Goal: Transaction & Acquisition: Purchase product/service

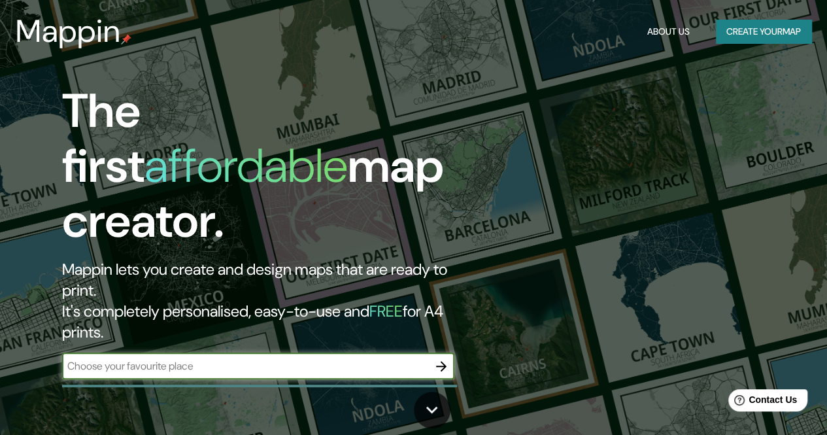
click at [242, 358] on input "text" at bounding box center [245, 365] width 366 height 15
type input "[GEOGRAPHIC_DATA]"
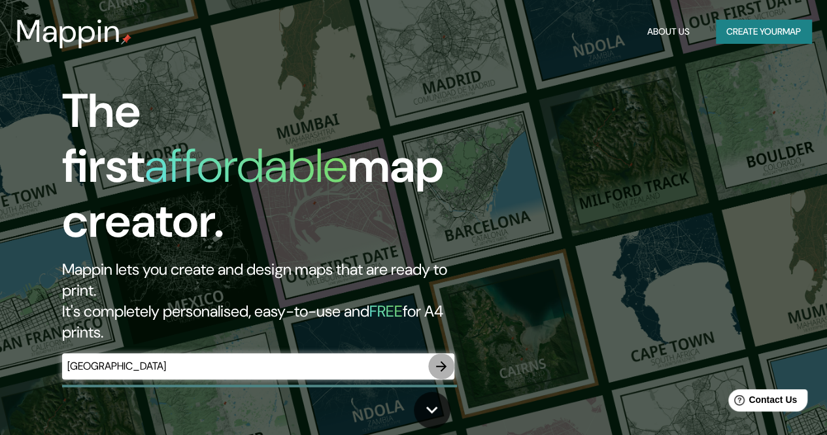
click at [447, 358] on icon "button" at bounding box center [441, 366] width 16 height 16
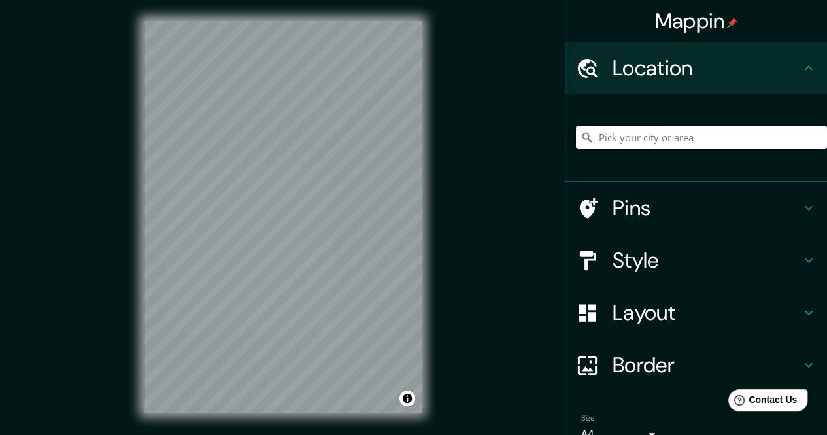
click at [631, 134] on input "Pick your city or area" at bounding box center [701, 137] width 251 height 24
click at [267, 205] on div at bounding box center [266, 204] width 10 height 10
click at [310, 0] on html "Mappin Location [GEOGRAPHIC_DATA] [GEOGRAPHIC_DATA] [GEOGRAPHIC_DATA][DATE][PER…" at bounding box center [413, 217] width 827 height 435
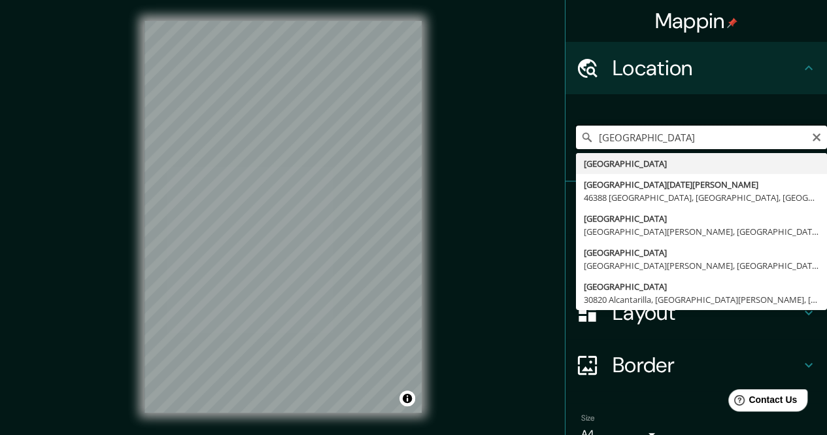
click at [681, 139] on input "[GEOGRAPHIC_DATA]" at bounding box center [701, 137] width 251 height 24
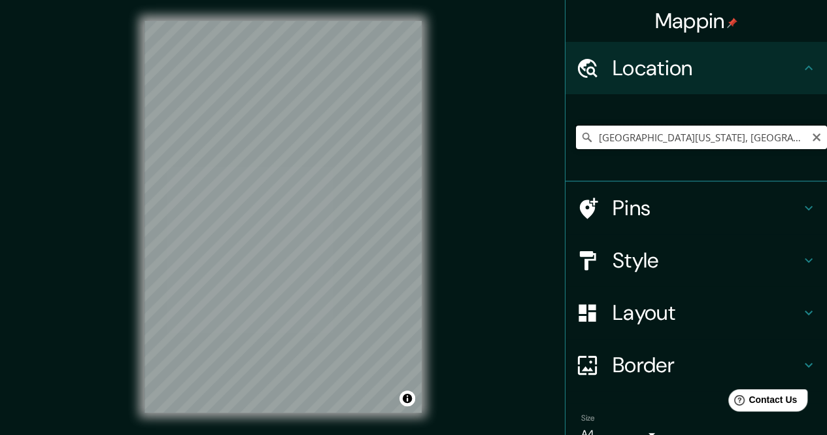
type input "[GEOGRAPHIC_DATA][US_STATE], [GEOGRAPHIC_DATA]"
click at [812, 139] on icon "Clear" at bounding box center [816, 137] width 8 height 8
click at [808, 139] on input "Pick your city or area" at bounding box center [701, 137] width 251 height 24
click at [633, 138] on input "Pick your city or area" at bounding box center [701, 137] width 251 height 24
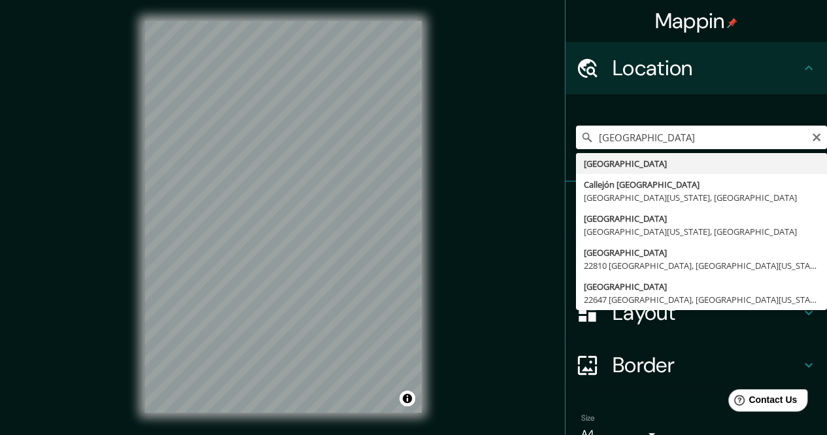
type input "[GEOGRAPHIC_DATA]"
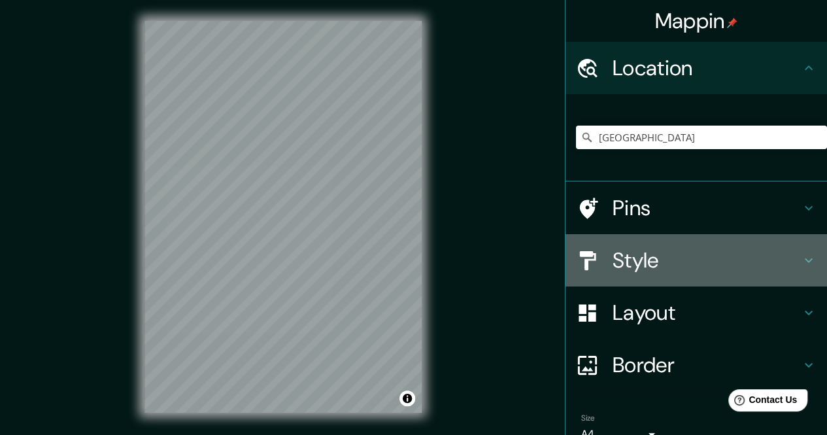
click at [667, 248] on h4 "Style" at bounding box center [706, 260] width 188 height 26
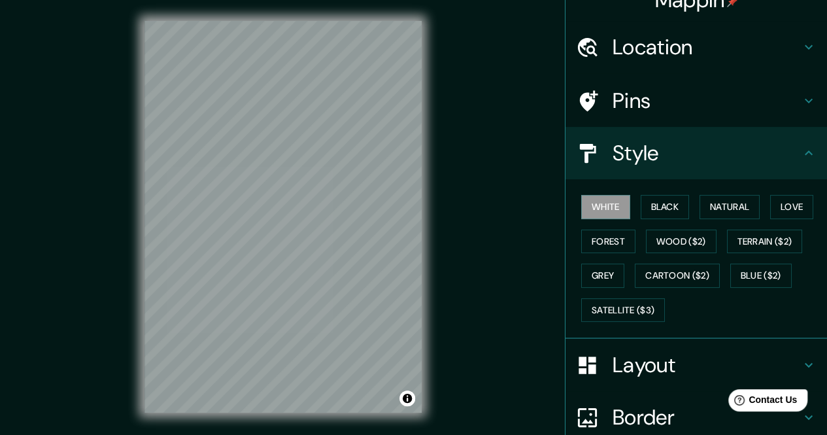
scroll to position [22, 0]
click at [601, 273] on button "Grey" at bounding box center [602, 275] width 43 height 24
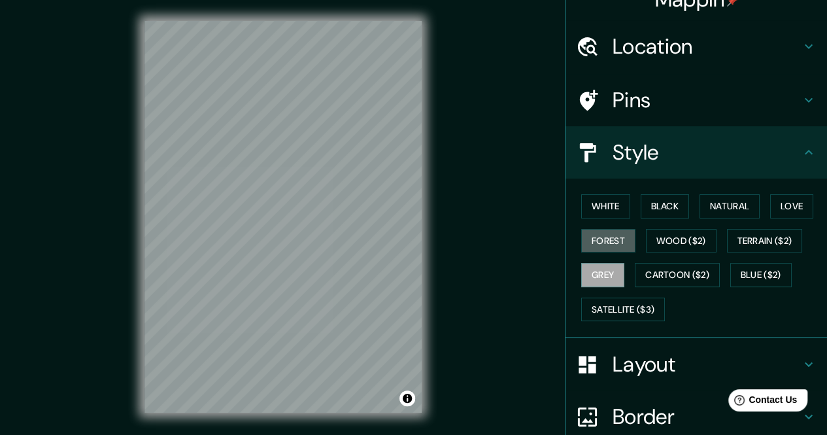
click at [603, 239] on button "Forest" at bounding box center [608, 241] width 54 height 24
click at [612, 203] on button "White" at bounding box center [605, 206] width 49 height 24
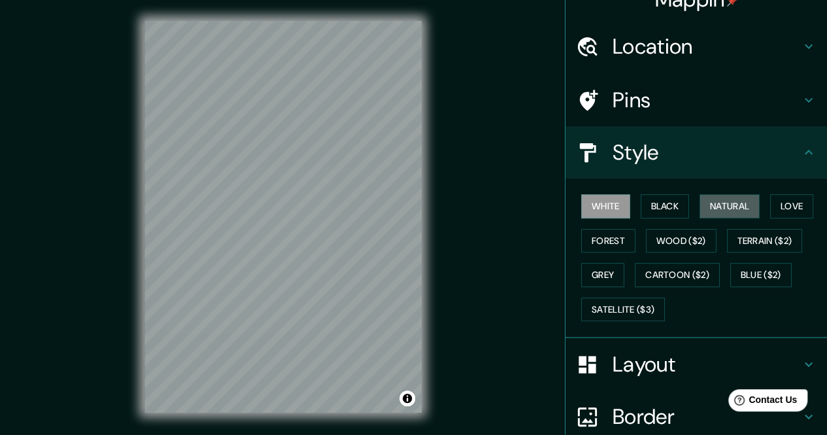
click at [699, 201] on button "Natural" at bounding box center [729, 206] width 60 height 24
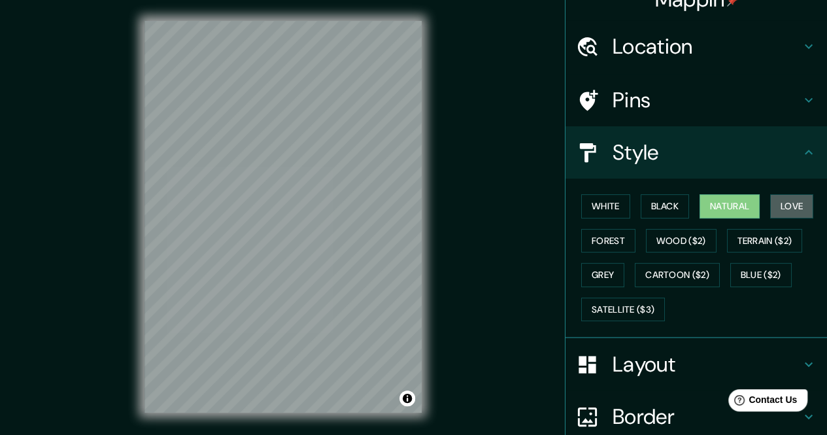
click at [788, 205] on button "Love" at bounding box center [791, 206] width 43 height 24
click at [740, 270] on button "Blue ($2)" at bounding box center [760, 275] width 61 height 24
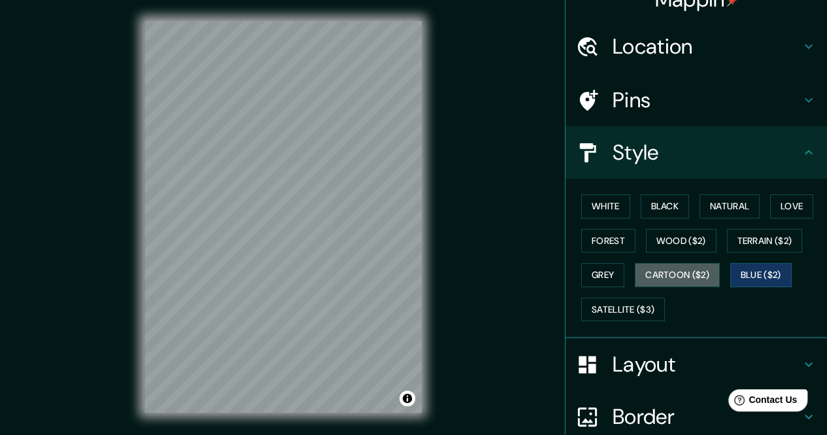
click at [669, 263] on button "Cartoon ($2)" at bounding box center [677, 275] width 85 height 24
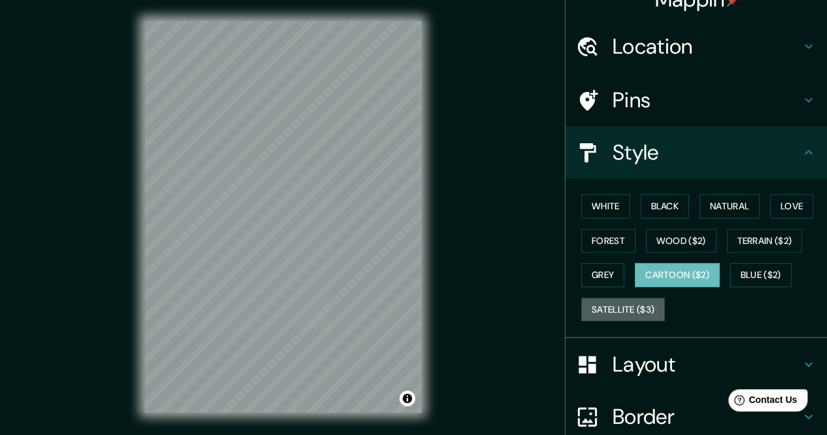
click at [600, 303] on button "Satellite ($3)" at bounding box center [623, 309] width 84 height 24
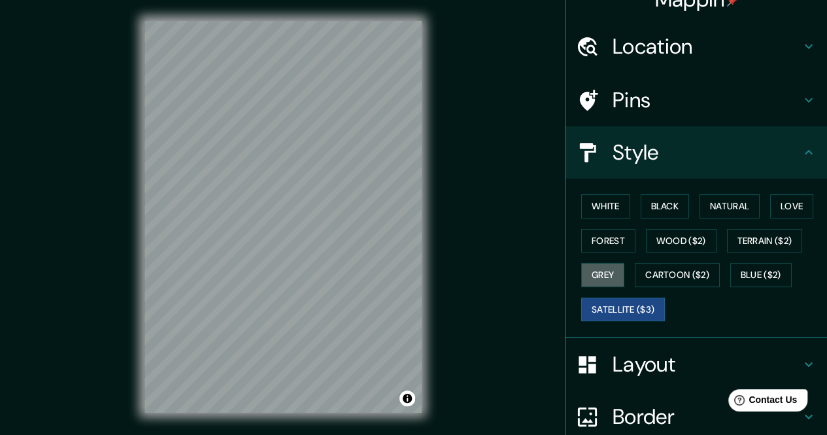
click at [593, 277] on button "Grey" at bounding box center [602, 275] width 43 height 24
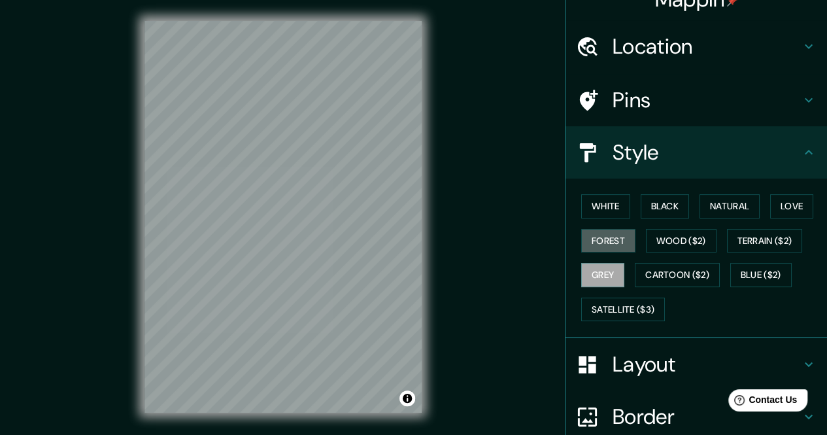
click at [597, 245] on button "Forest" at bounding box center [608, 241] width 54 height 24
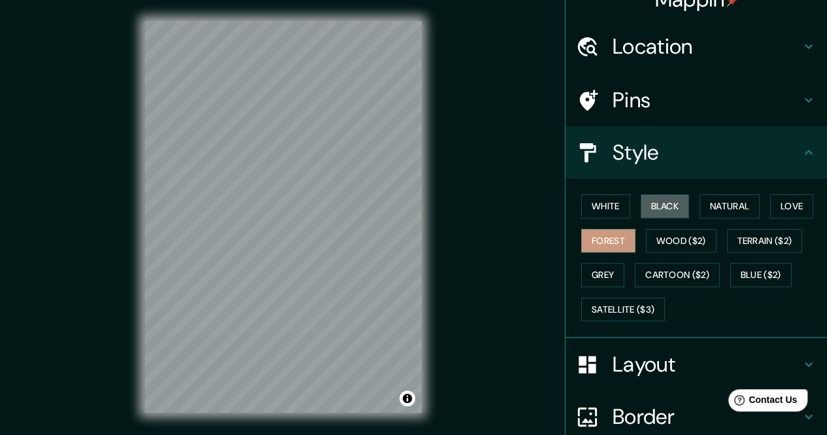
click at [668, 203] on button "Black" at bounding box center [664, 206] width 49 height 24
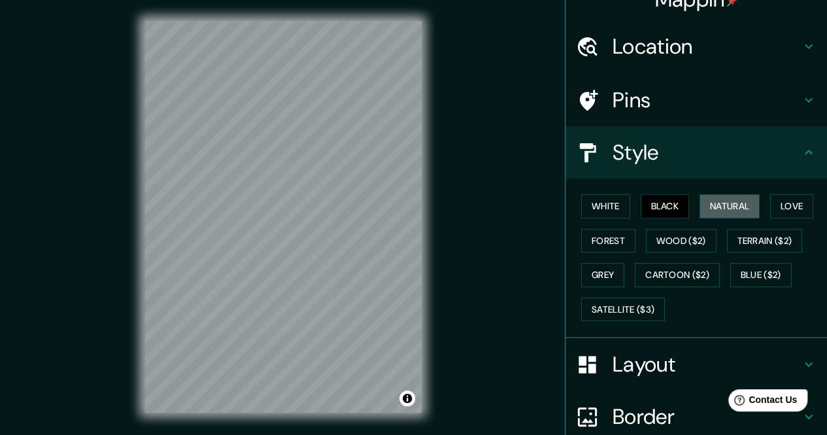
click at [707, 199] on button "Natural" at bounding box center [729, 206] width 60 height 24
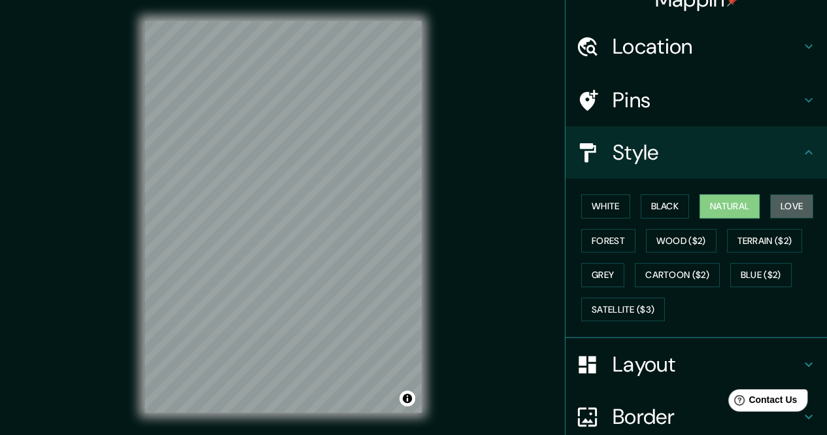
click at [776, 205] on button "Love" at bounding box center [791, 206] width 43 height 24
click at [657, 216] on button "Black" at bounding box center [664, 206] width 49 height 24
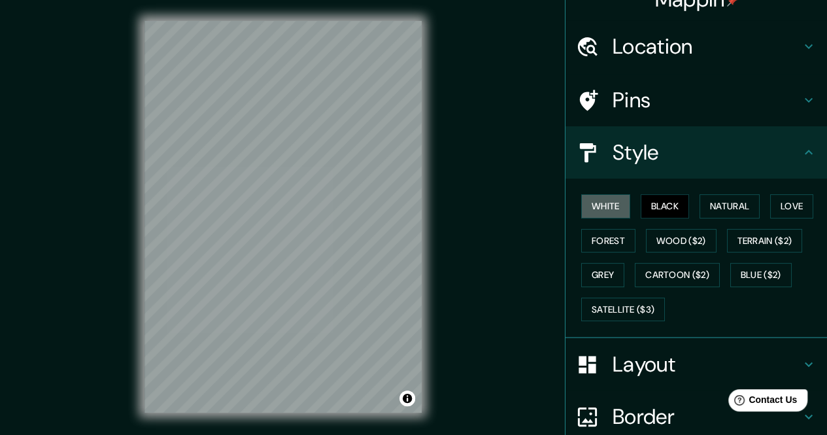
click at [601, 214] on button "White" at bounding box center [605, 206] width 49 height 24
click at [591, 270] on button "Grey" at bounding box center [602, 275] width 43 height 24
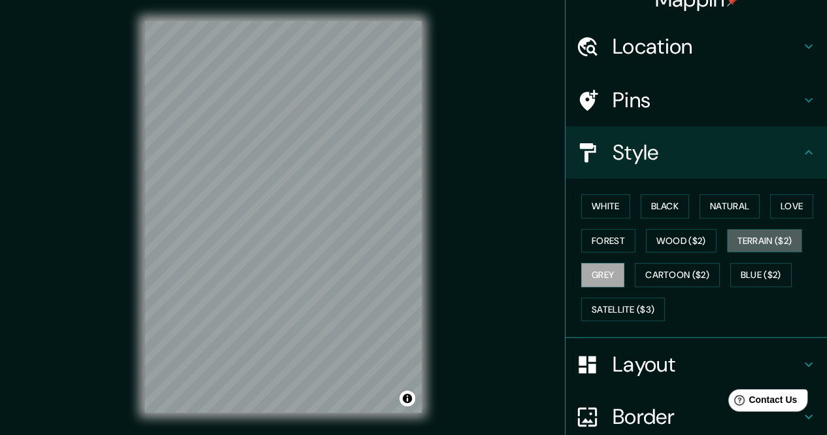
click at [728, 235] on button "Terrain ($2)" at bounding box center [765, 241] width 76 height 24
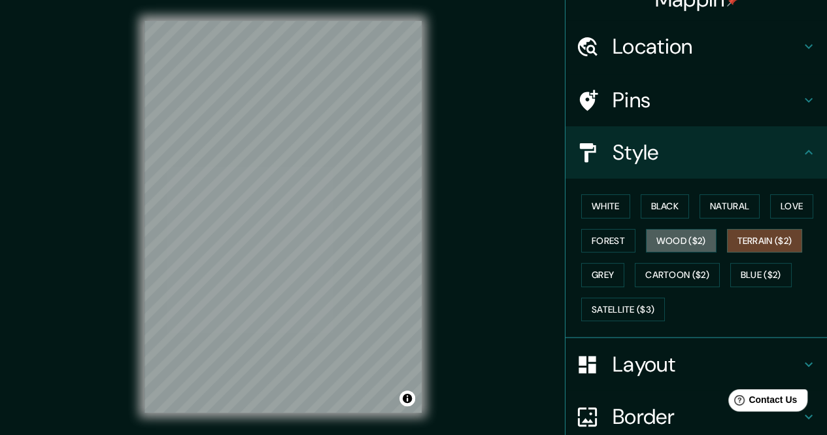
click at [661, 244] on button "Wood ($2)" at bounding box center [681, 241] width 71 height 24
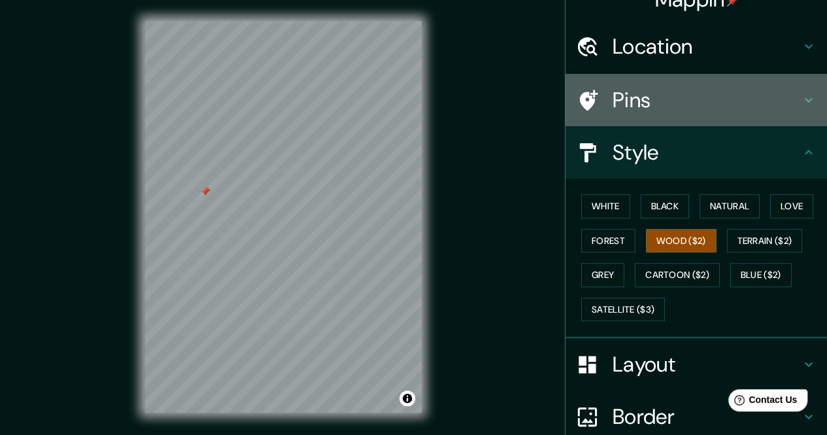
click at [634, 100] on h4 "Pins" at bounding box center [706, 100] width 188 height 26
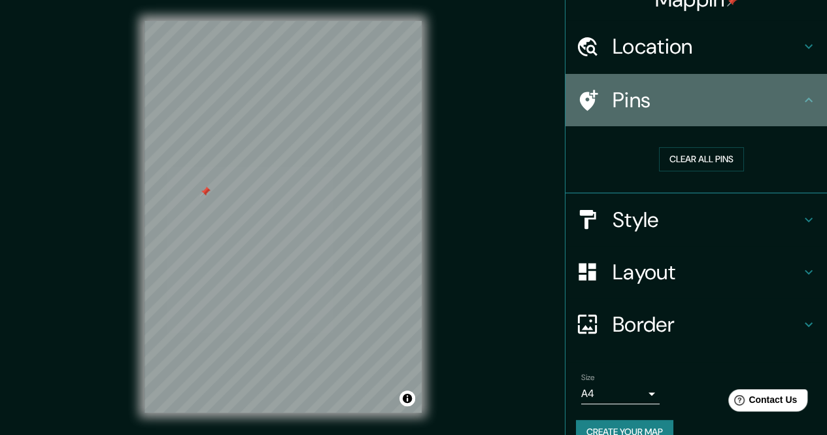
click at [634, 100] on h4 "Pins" at bounding box center [706, 100] width 188 height 26
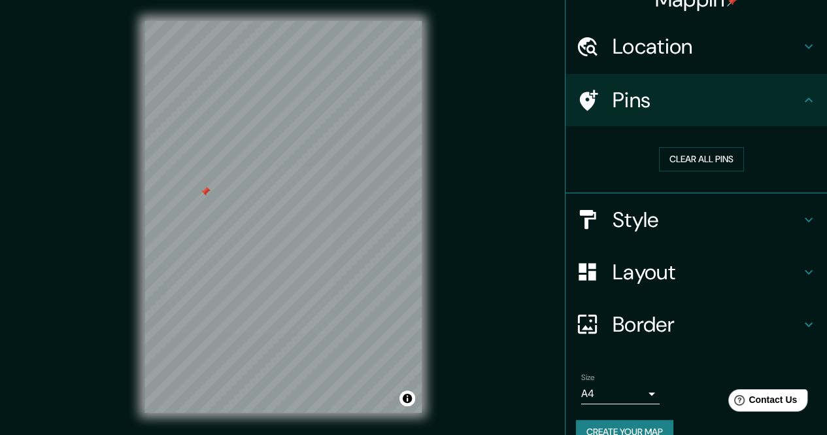
click at [634, 100] on h4 "Pins" at bounding box center [706, 100] width 188 height 26
click at [674, 159] on button "Clear all pins" at bounding box center [701, 159] width 85 height 24
click at [682, 169] on button "Clear all pins" at bounding box center [701, 159] width 85 height 24
click at [676, 139] on div "Clear all pins" at bounding box center [701, 159] width 251 height 45
click at [680, 145] on div "Clear all pins" at bounding box center [701, 159] width 251 height 45
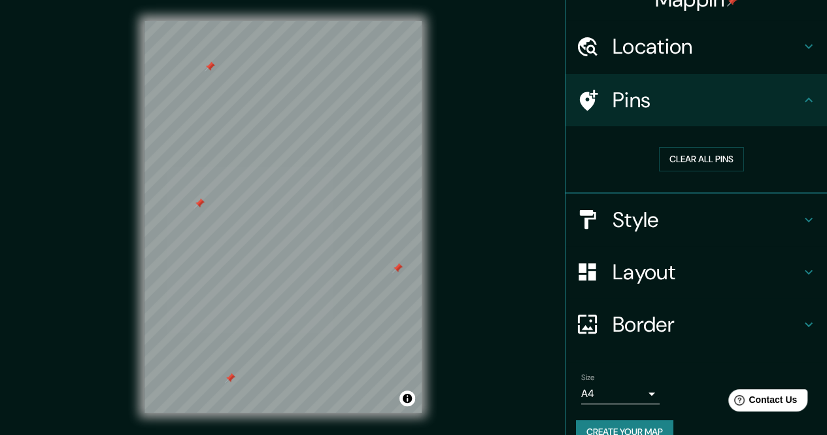
click at [665, 163] on button "Clear all pins" at bounding box center [701, 159] width 85 height 24
click at [637, 234] on div "Style" at bounding box center [695, 219] width 261 height 52
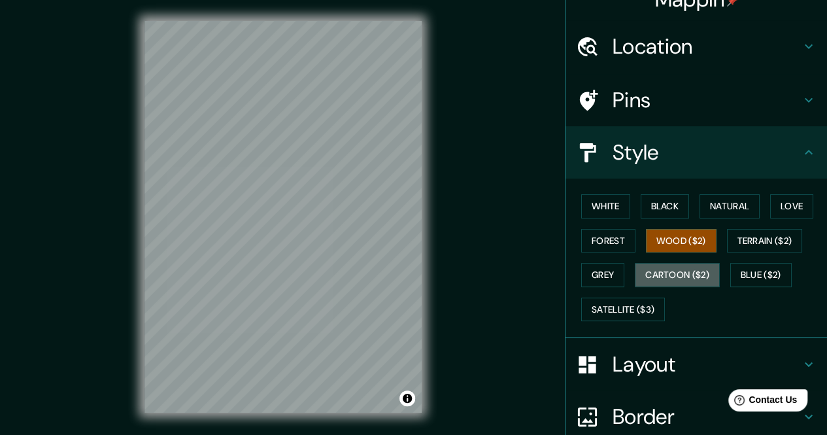
click at [685, 274] on button "Cartoon ($2)" at bounding box center [677, 275] width 85 height 24
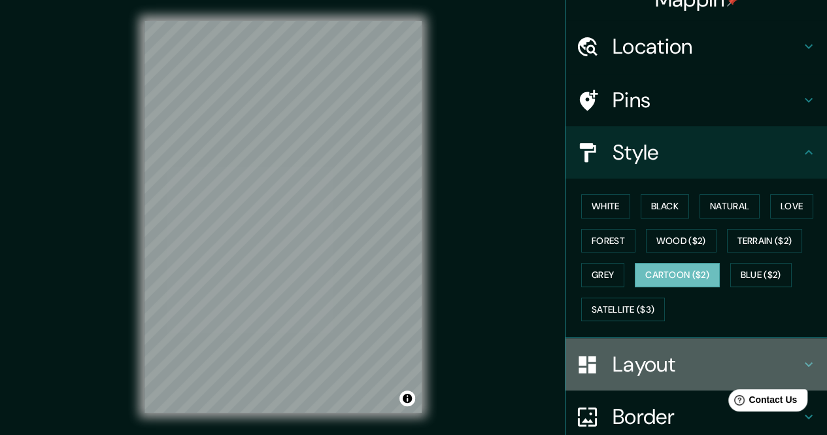
click at [612, 344] on div "Layout" at bounding box center [695, 364] width 261 height 52
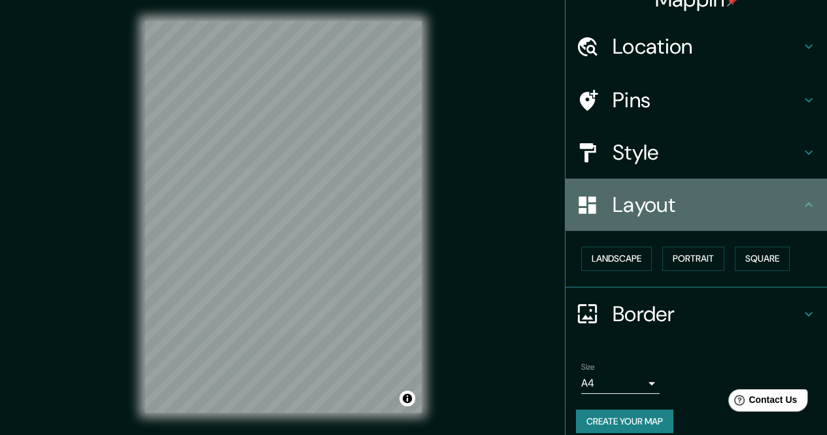
click at [652, 213] on h4 "Layout" at bounding box center [706, 204] width 188 height 26
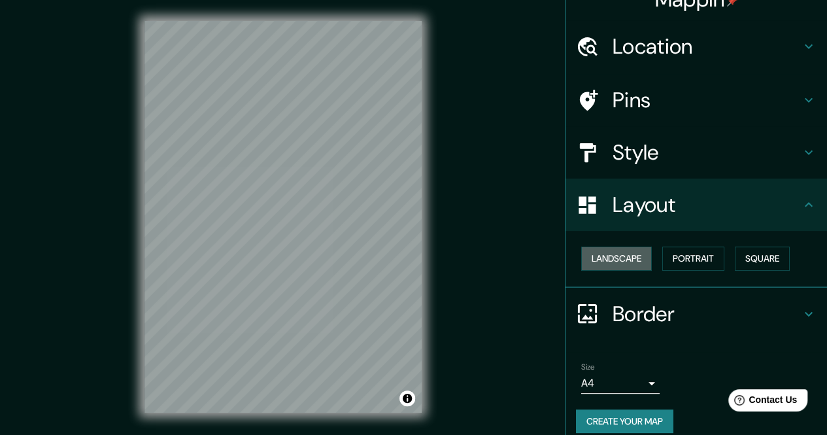
click at [629, 254] on button "Landscape" at bounding box center [616, 258] width 71 height 24
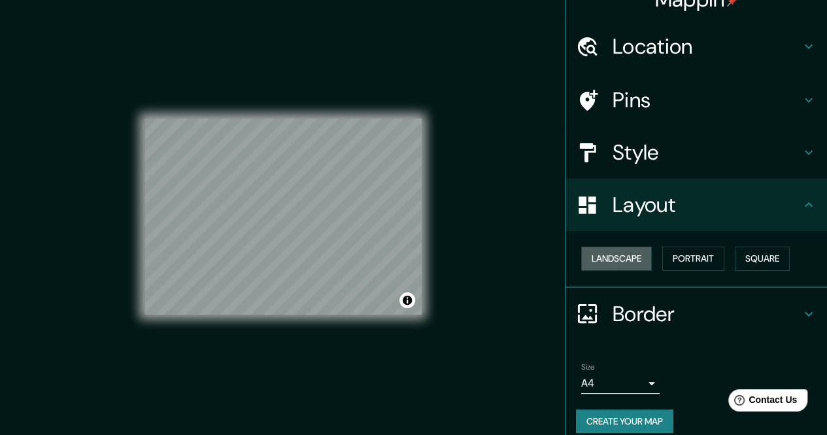
click at [629, 254] on button "Landscape" at bounding box center [616, 258] width 71 height 24
click at [691, 259] on button "Portrait" at bounding box center [693, 258] width 62 height 24
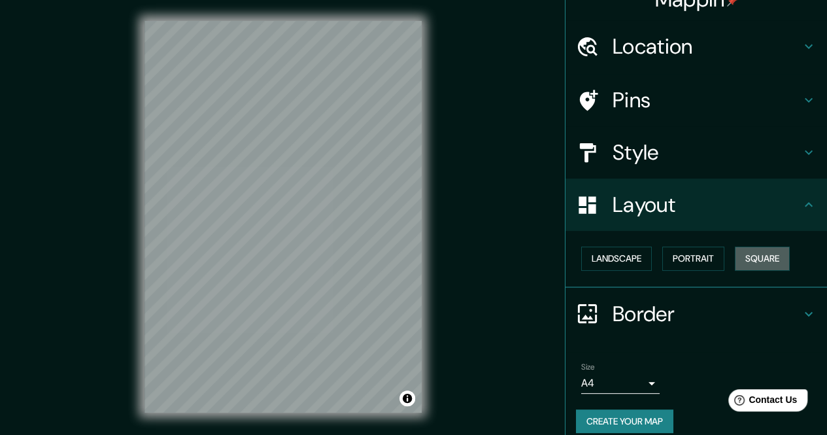
click at [748, 257] on button "Square" at bounding box center [762, 258] width 55 height 24
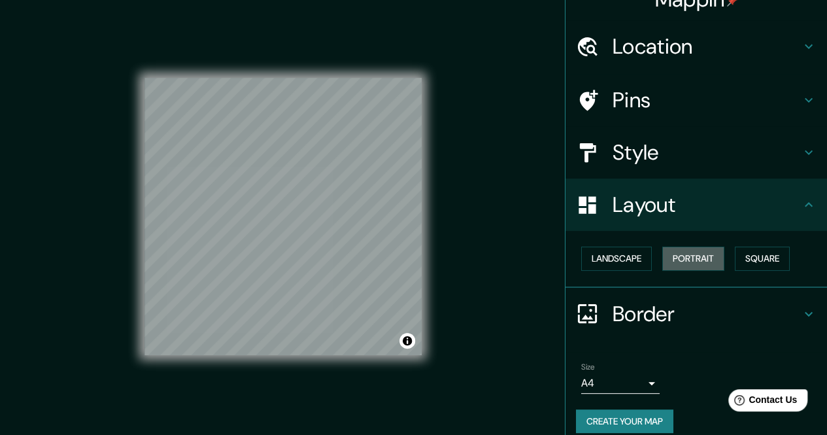
click at [715, 260] on button "Portrait" at bounding box center [693, 258] width 62 height 24
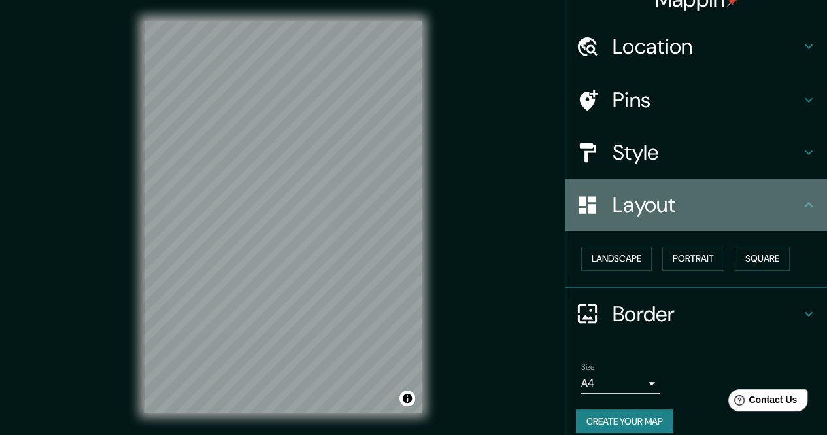
click at [682, 213] on h4 "Layout" at bounding box center [706, 204] width 188 height 26
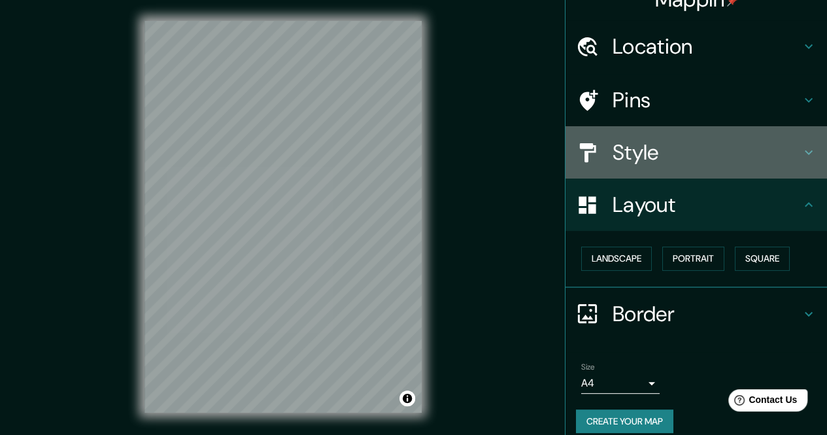
click at [689, 133] on div "Style" at bounding box center [695, 152] width 261 height 52
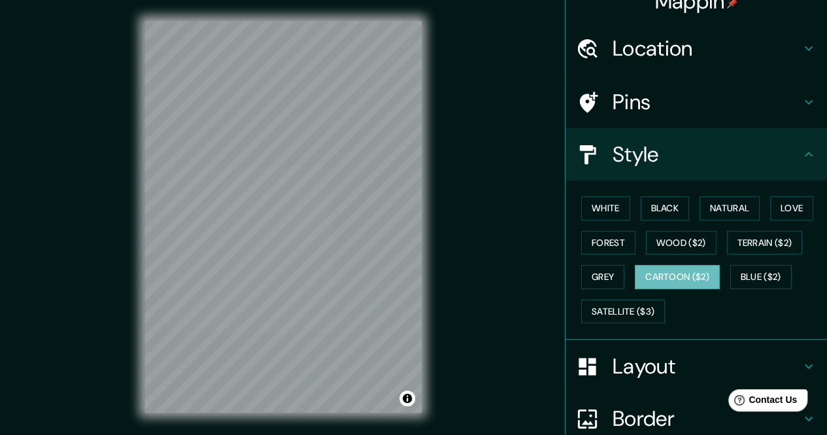
scroll to position [0, 0]
